Goal: Task Accomplishment & Management: Use online tool/utility

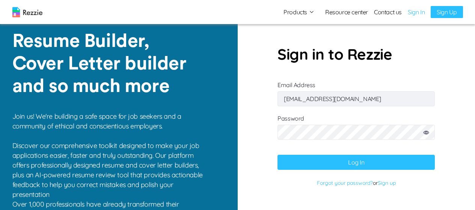
click at [383, 165] on button "Log In" at bounding box center [356, 162] width 157 height 15
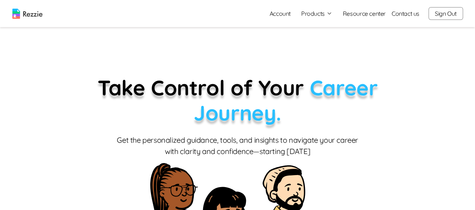
click at [327, 11] on button "Products" at bounding box center [316, 13] width 31 height 9
click at [311, 47] on link "AI Resume Review" at bounding box center [325, 43] width 92 height 15
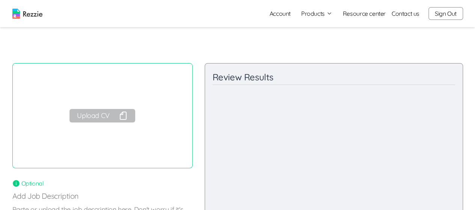
click at [92, 121] on button "Upload CV" at bounding box center [102, 116] width 65 height 14
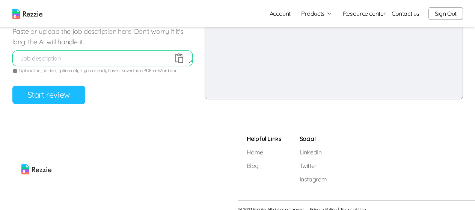
scroll to position [163, 0]
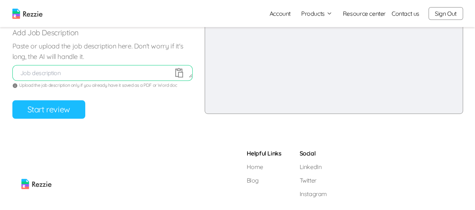
click at [44, 116] on button "Start review" at bounding box center [48, 109] width 73 height 18
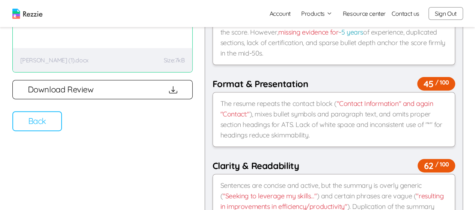
scroll to position [95, 0]
click at [36, 126] on button "Back" at bounding box center [37, 122] width 50 height 20
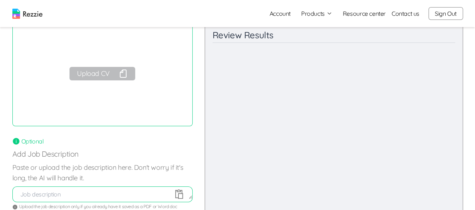
scroll to position [21, 0]
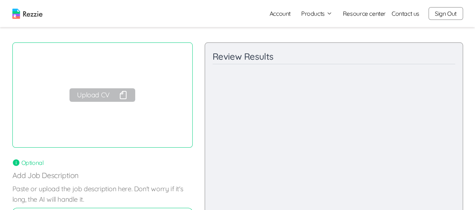
click at [85, 92] on button "Upload CV" at bounding box center [102, 95] width 65 height 14
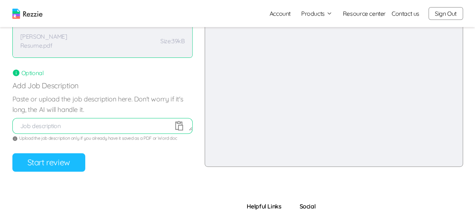
scroll to position [111, 0]
click at [31, 164] on button "Start review" at bounding box center [48, 162] width 73 height 18
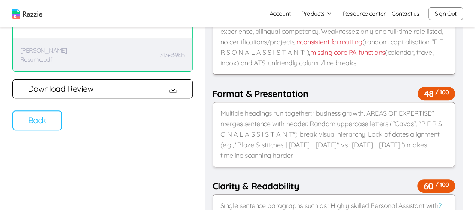
scroll to position [0, 0]
